Goal: Transaction & Acquisition: Purchase product/service

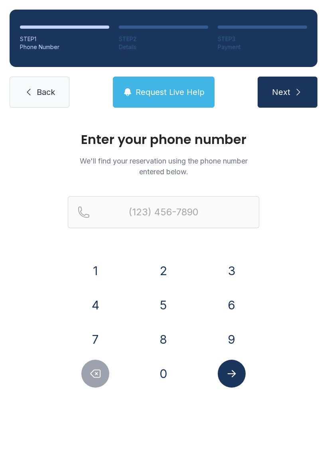
click at [88, 375] on button "Delete number" at bounding box center [95, 373] width 28 height 28
click at [87, 314] on button "4" at bounding box center [95, 305] width 28 height 28
click at [96, 297] on button "4" at bounding box center [95, 305] width 28 height 28
click at [98, 284] on button "1" at bounding box center [95, 271] width 28 height 28
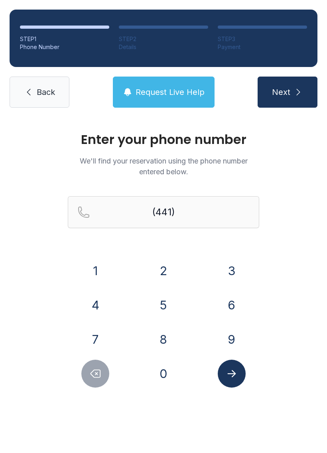
click at [126, 300] on div "1 2 3 4 5 6 7 8 9 0" at bounding box center [163, 322] width 191 height 131
click at [242, 382] on button "Submit lookup form" at bounding box center [232, 373] width 28 height 28
click at [63, 373] on div "Enter your phone number We'll find your reservation using the phone number ente…" at bounding box center [163, 268] width 327 height 302
click at [94, 380] on button "Delete number" at bounding box center [95, 373] width 28 height 28
click at [221, 381] on button "Submit lookup form" at bounding box center [232, 373] width 28 height 28
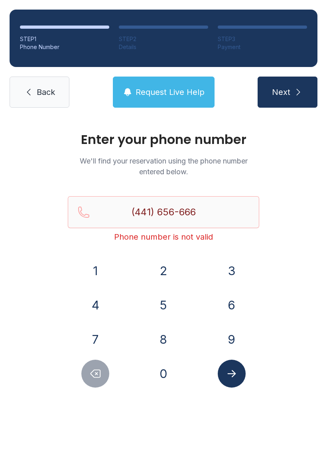
click at [232, 270] on button "3" at bounding box center [232, 271] width 28 height 28
click at [94, 379] on icon "Delete number" at bounding box center [95, 373] width 12 height 12
click at [96, 271] on button "1" at bounding box center [95, 271] width 28 height 28
type input "[PHONE_NUMBER]"
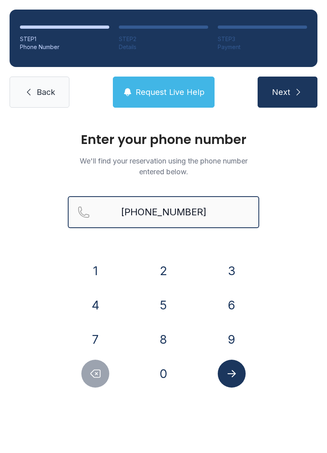
click at [73, 216] on input "[PHONE_NUMBER]" at bounding box center [163, 212] width 191 height 32
click at [90, 273] on button "1" at bounding box center [95, 271] width 28 height 28
click at [169, 117] on div "STEP 1 Phone Number STEP 2 Details STEP 3 Payment Back Request Live Help Next" at bounding box center [163, 58] width 327 height 117
click at [156, 96] on span "Request Live Help" at bounding box center [170, 91] width 69 height 11
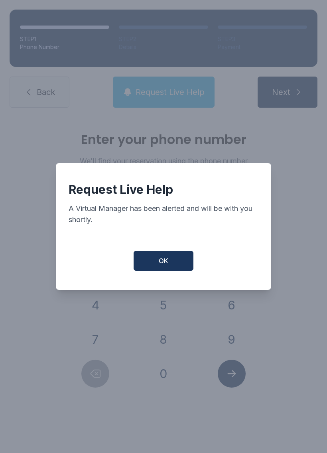
click at [155, 265] on button "OK" at bounding box center [164, 261] width 60 height 20
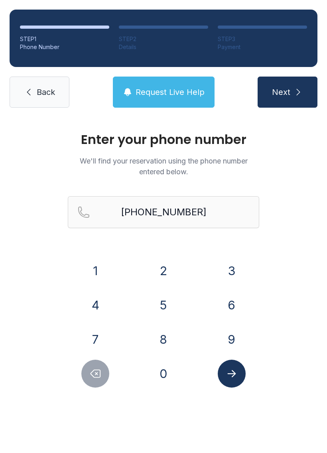
click at [289, 104] on button "Next" at bounding box center [287, 92] width 60 height 31
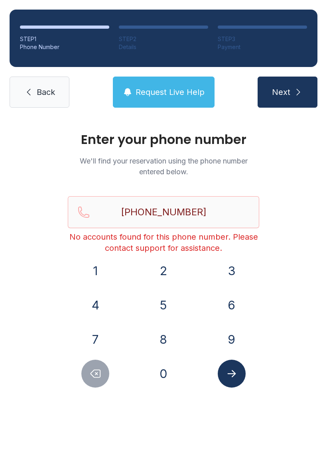
click at [287, 106] on button "Next" at bounding box center [287, 92] width 60 height 31
click at [10, 116] on div "STEP 1 Phone Number STEP 2 Details STEP 3 Payment Back Request Live Help Next" at bounding box center [163, 58] width 327 height 117
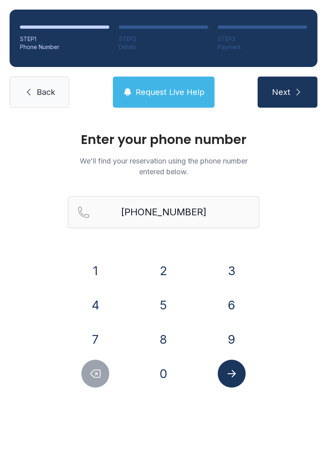
click at [41, 100] on link "Back" at bounding box center [40, 92] width 60 height 31
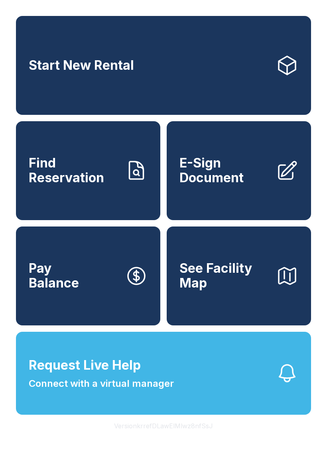
click at [111, 305] on button "Pay Balance" at bounding box center [88, 275] width 144 height 99
click at [134, 414] on button "Request Live Help Connect with a virtual manager" at bounding box center [163, 373] width 295 height 83
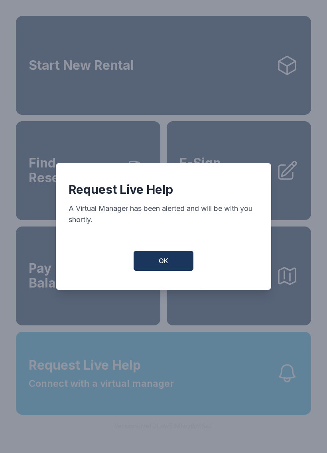
click at [163, 261] on span "OK" at bounding box center [164, 261] width 10 height 10
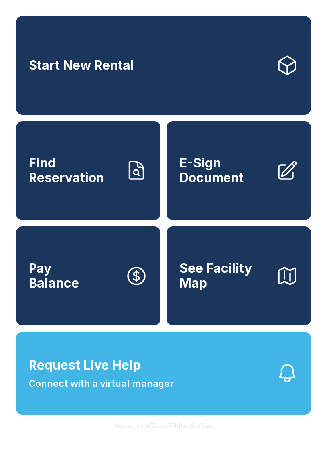
click at [169, 79] on link "Start New Rental" at bounding box center [163, 65] width 295 height 99
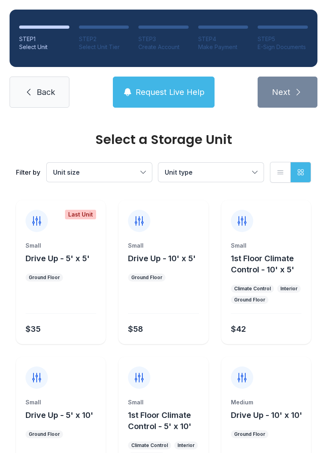
click at [179, 107] on button "Request Live Help" at bounding box center [164, 92] width 102 height 31
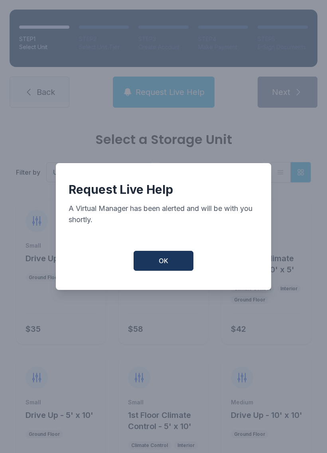
click at [167, 271] on button "OK" at bounding box center [164, 261] width 60 height 20
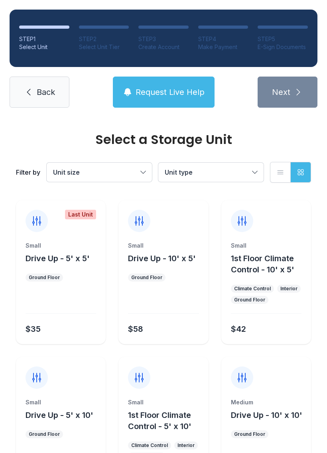
click at [293, 113] on div "STEP 1 Select Unit STEP 2 Select Unit Tier STEP 3 Create Account STEP 4 Make Pa…" at bounding box center [163, 58] width 327 height 117
click at [309, 180] on button "Grid view" at bounding box center [300, 172] width 21 height 21
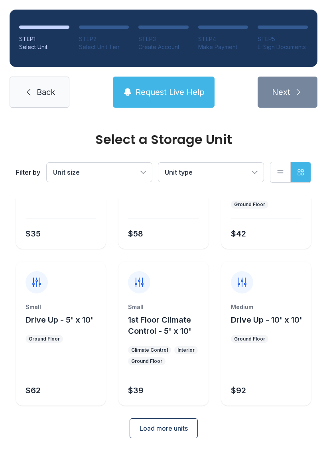
scroll to position [95, 0]
click at [175, 427] on span "Load more units" at bounding box center [163, 429] width 48 height 10
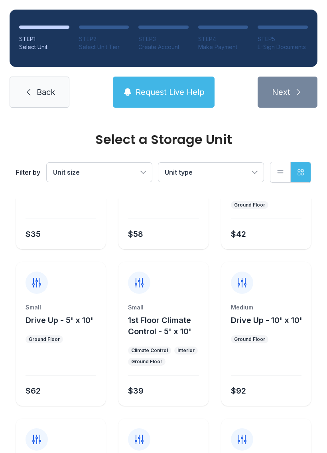
click at [41, 437] on icon at bounding box center [36, 439] width 13 height 13
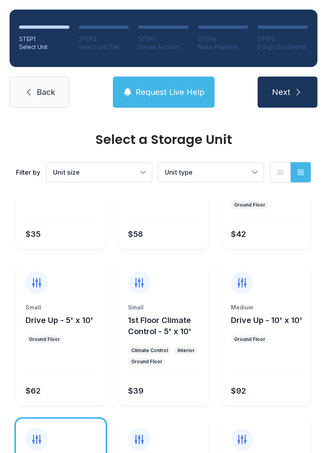
click at [34, 440] on icon at bounding box center [37, 439] width 8 height 9
click at [136, 440] on icon at bounding box center [139, 439] width 8 height 9
click at [141, 438] on icon at bounding box center [139, 439] width 13 height 13
click at [247, 449] on div at bounding box center [242, 439] width 22 height 22
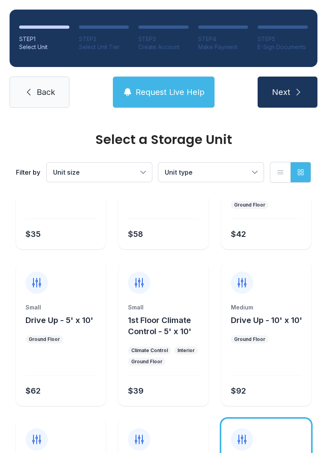
click at [159, 444] on div at bounding box center [163, 434] width 90 height 32
click at [129, 444] on div at bounding box center [163, 434] width 90 height 32
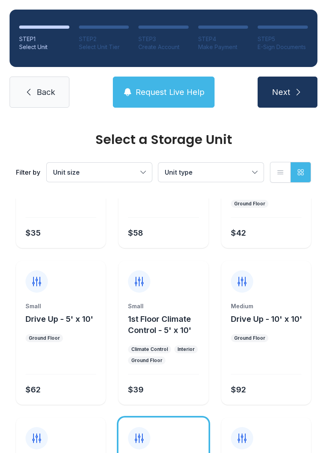
click at [23, 444] on div at bounding box center [61, 433] width 90 height 32
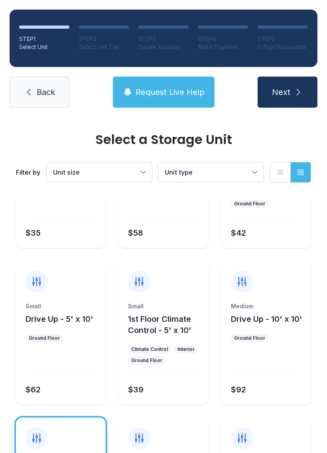
click at [25, 436] on div at bounding box center [61, 433] width 90 height 32
click at [34, 281] on icon at bounding box center [37, 281] width 8 height 9
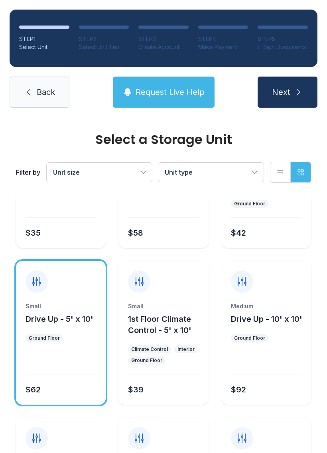
click at [143, 285] on icon at bounding box center [139, 281] width 13 height 13
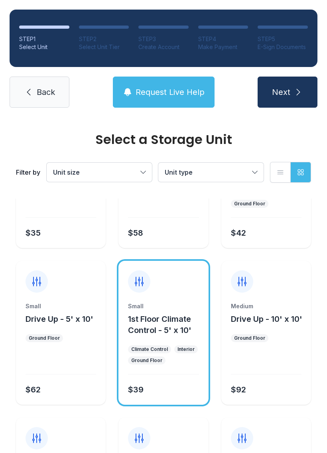
scroll to position [92, 0]
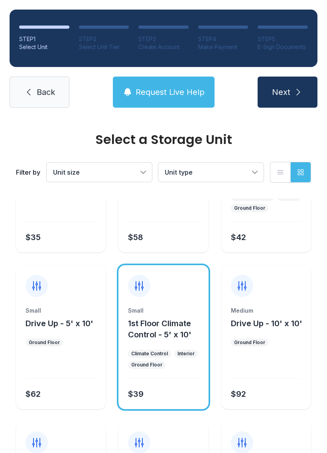
click at [303, 172] on icon "button" at bounding box center [301, 172] width 8 height 8
click at [52, 43] on div "Select Unit" at bounding box center [44, 47] width 50 height 8
click at [63, 57] on ol "STEP 1 Select Unit STEP 2 Select Unit Tier STEP 3 Create Account STEP 4 Make Pa…" at bounding box center [164, 38] width 308 height 57
click at [80, 63] on ol "STEP 1 Select Unit STEP 2 Select Unit Tier STEP 3 Create Account STEP 4 Make Pa…" at bounding box center [164, 38] width 308 height 57
click at [77, 62] on ol "STEP 1 Select Unit STEP 2 Select Unit Tier STEP 3 Create Account STEP 4 Make Pa…" at bounding box center [164, 38] width 308 height 57
